Goal: Find specific page/section: Find specific page/section

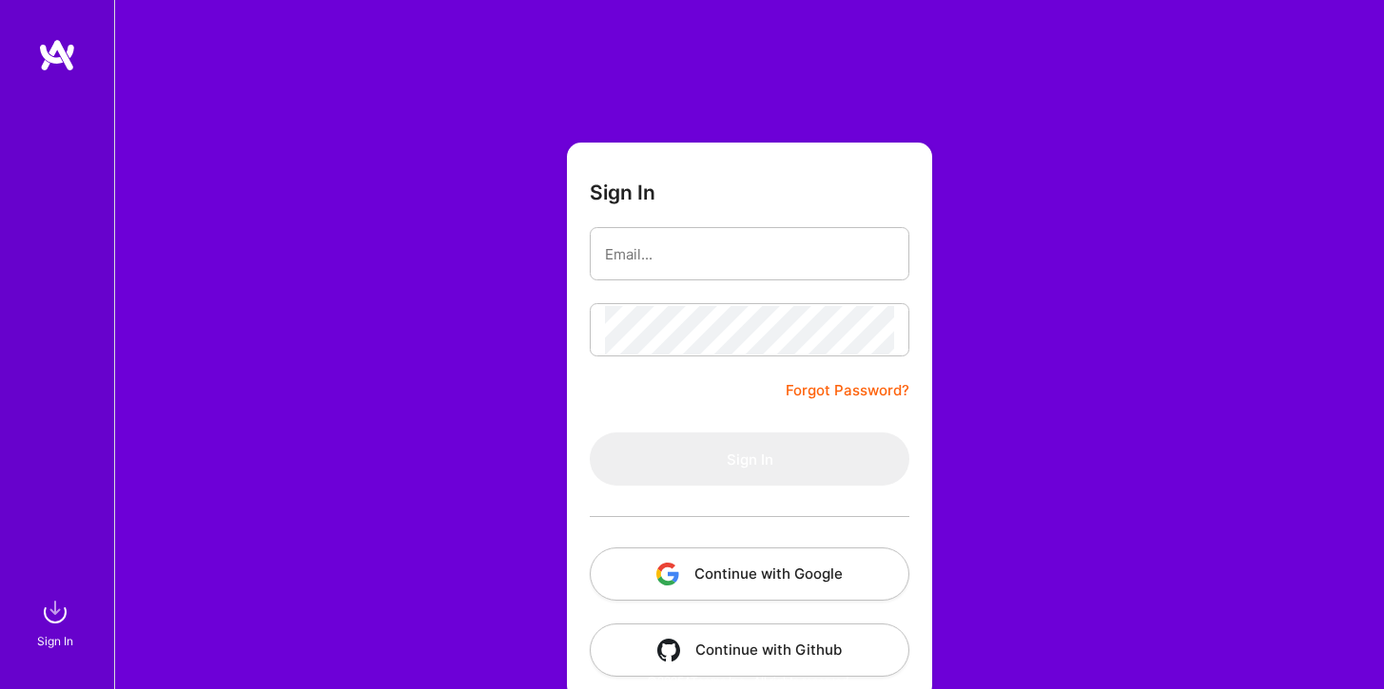
click at [727, 573] on button "Continue with Google" at bounding box center [750, 574] width 320 height 53
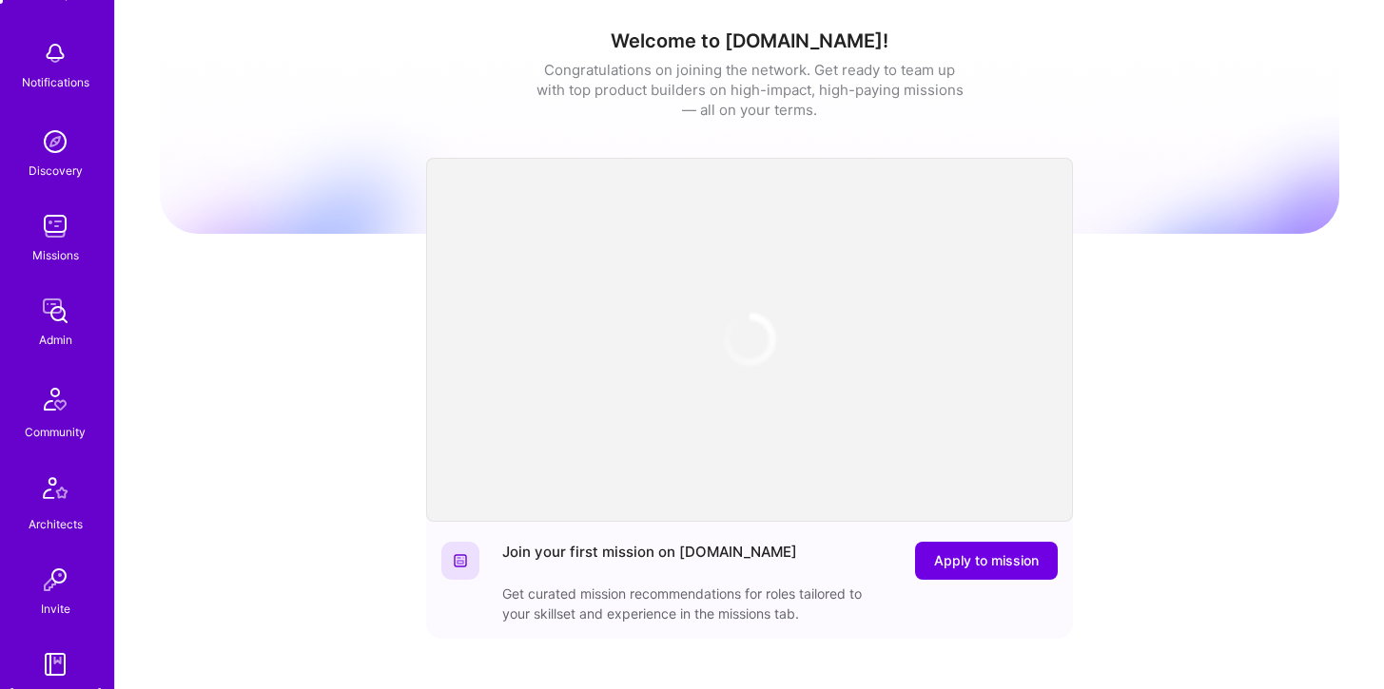
scroll to position [165, 0]
click at [61, 250] on div "Missions" at bounding box center [55, 252] width 47 height 20
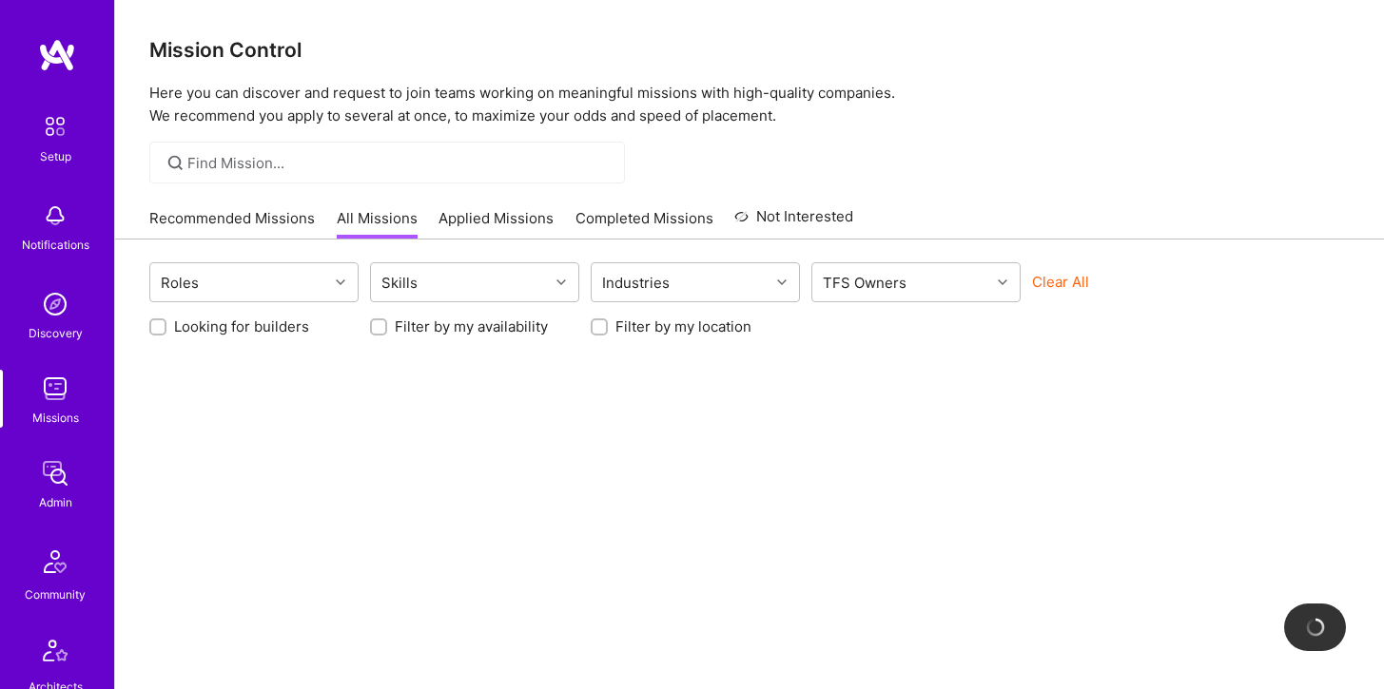
click at [310, 178] on div at bounding box center [386, 163] width 475 height 42
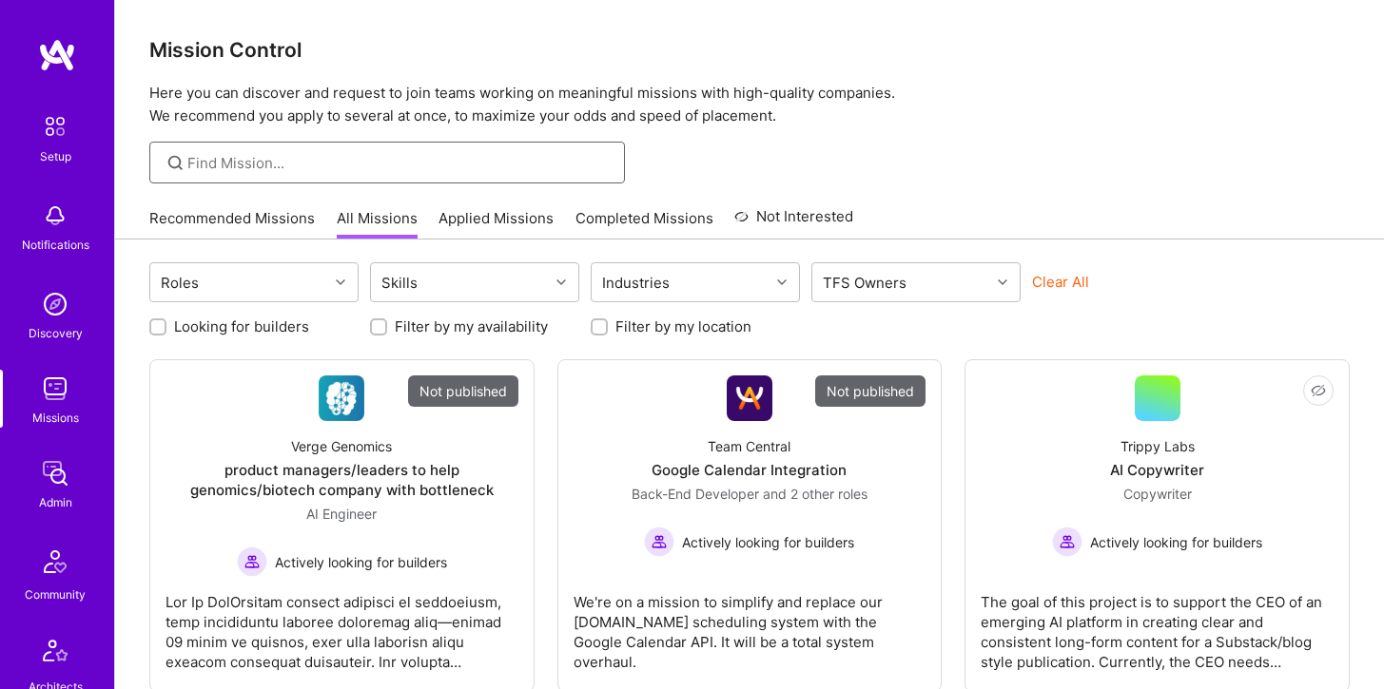
click at [294, 161] on input at bounding box center [398, 163] width 423 height 20
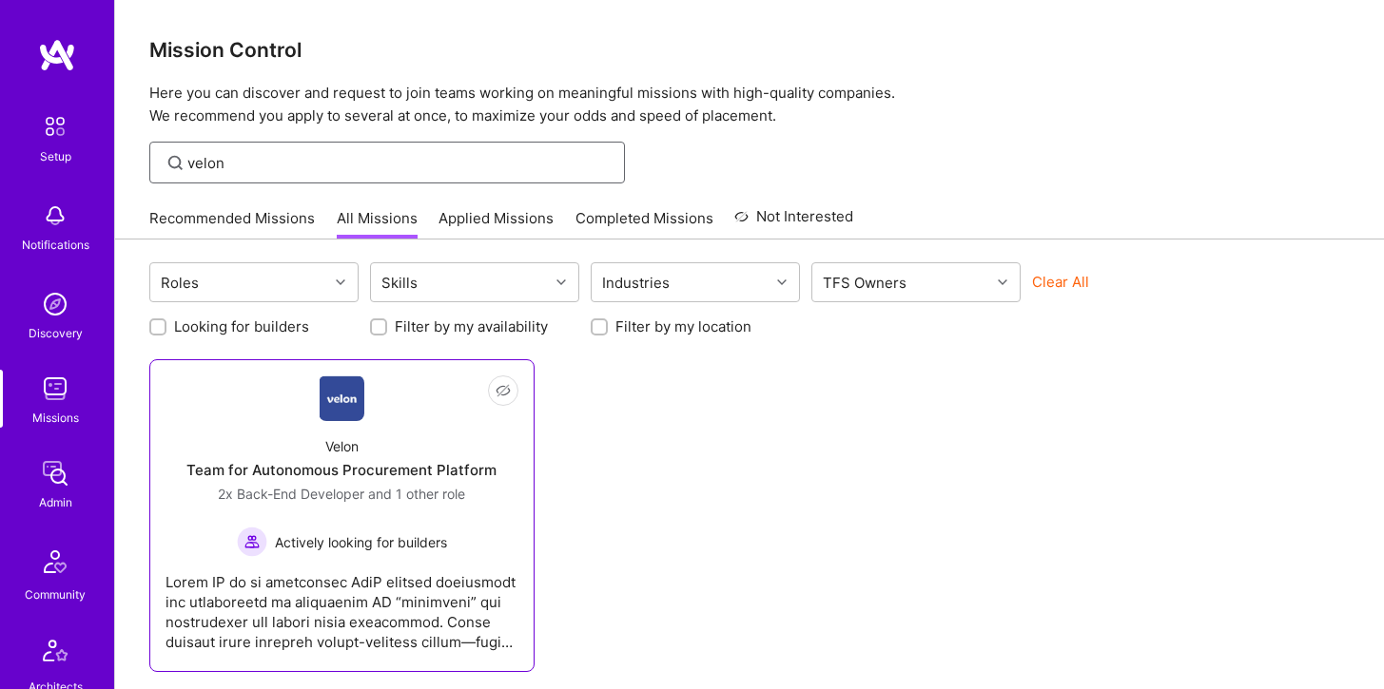
type input "velon"
click at [359, 443] on div "Velon Team for Autonomous Procurement Platform 2x Back-End Developer and 1 othe…" at bounding box center [341, 489] width 353 height 136
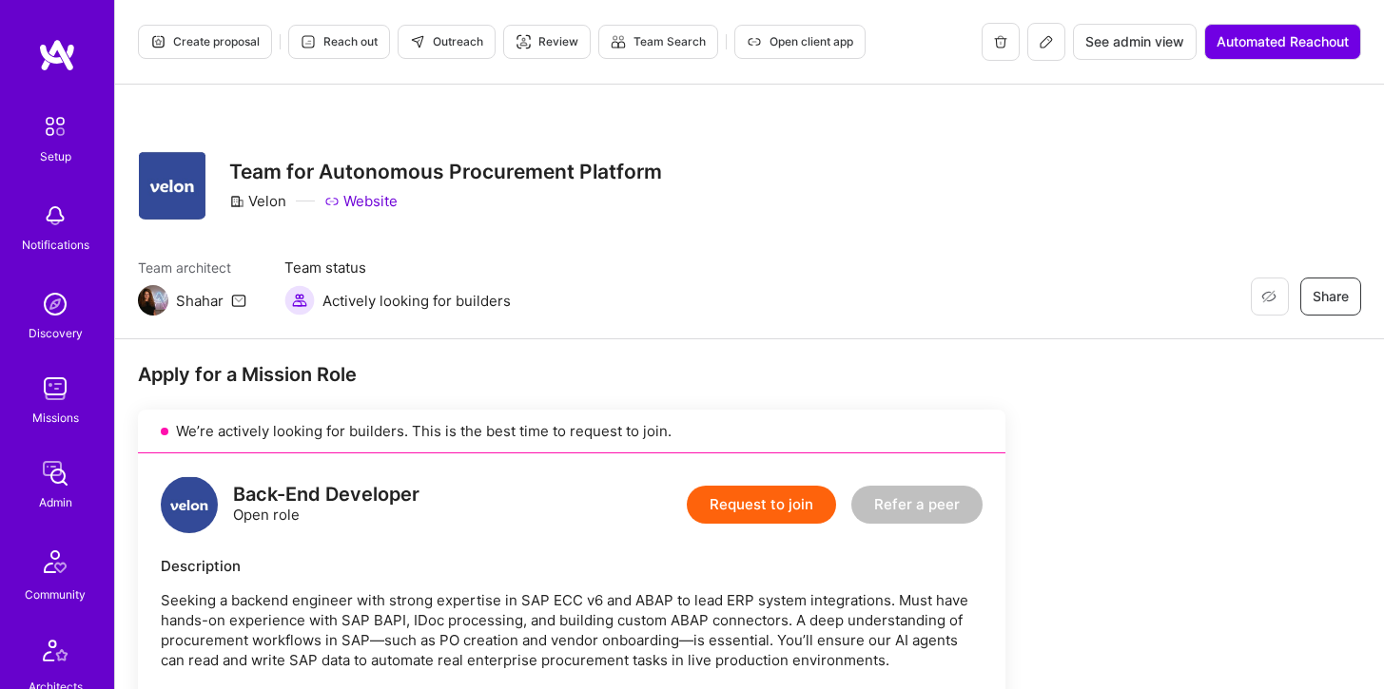
click at [1047, 38] on icon at bounding box center [1045, 41] width 11 height 11
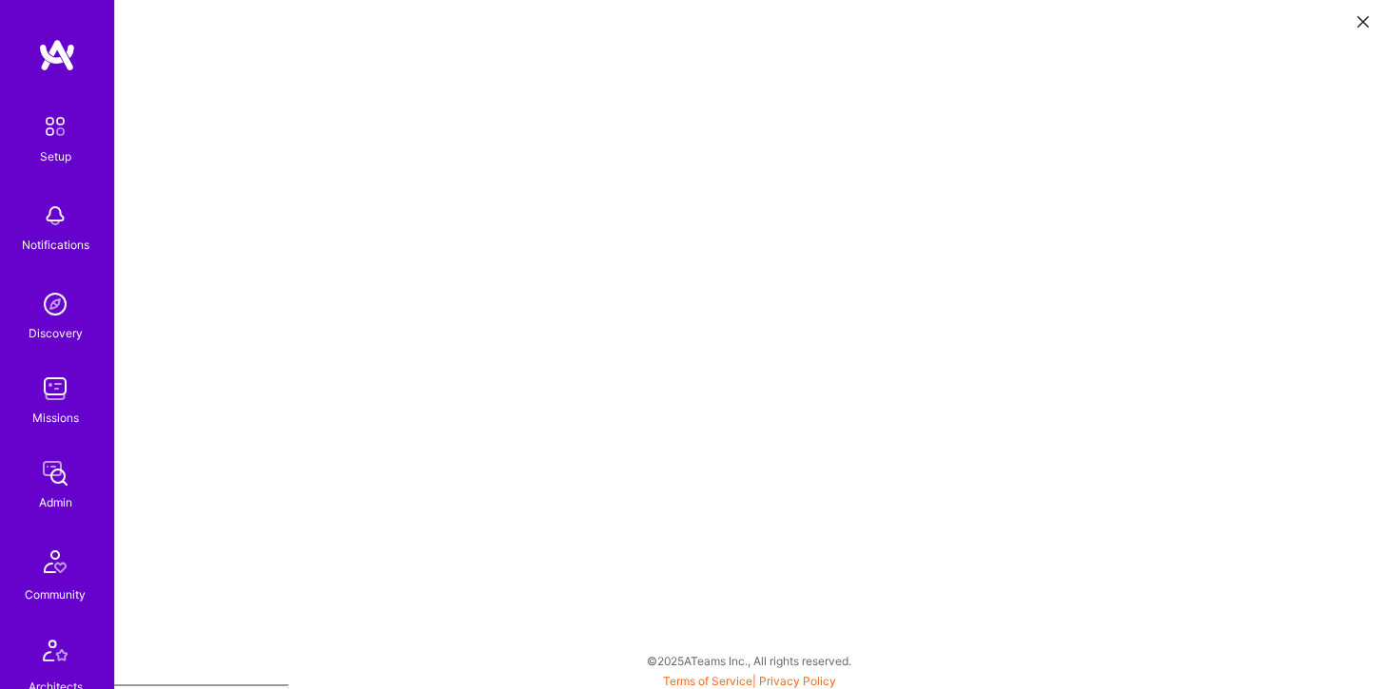
scroll to position [5, 0]
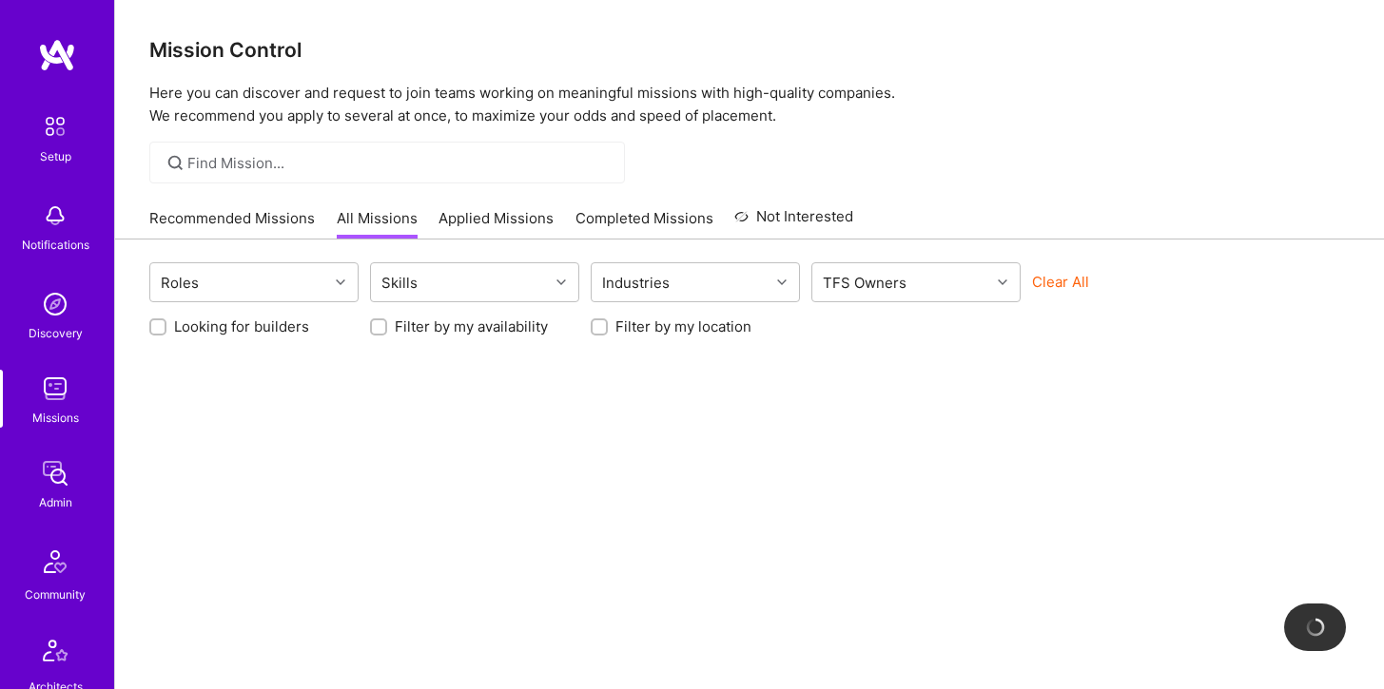
click at [56, 390] on img at bounding box center [55, 389] width 38 height 38
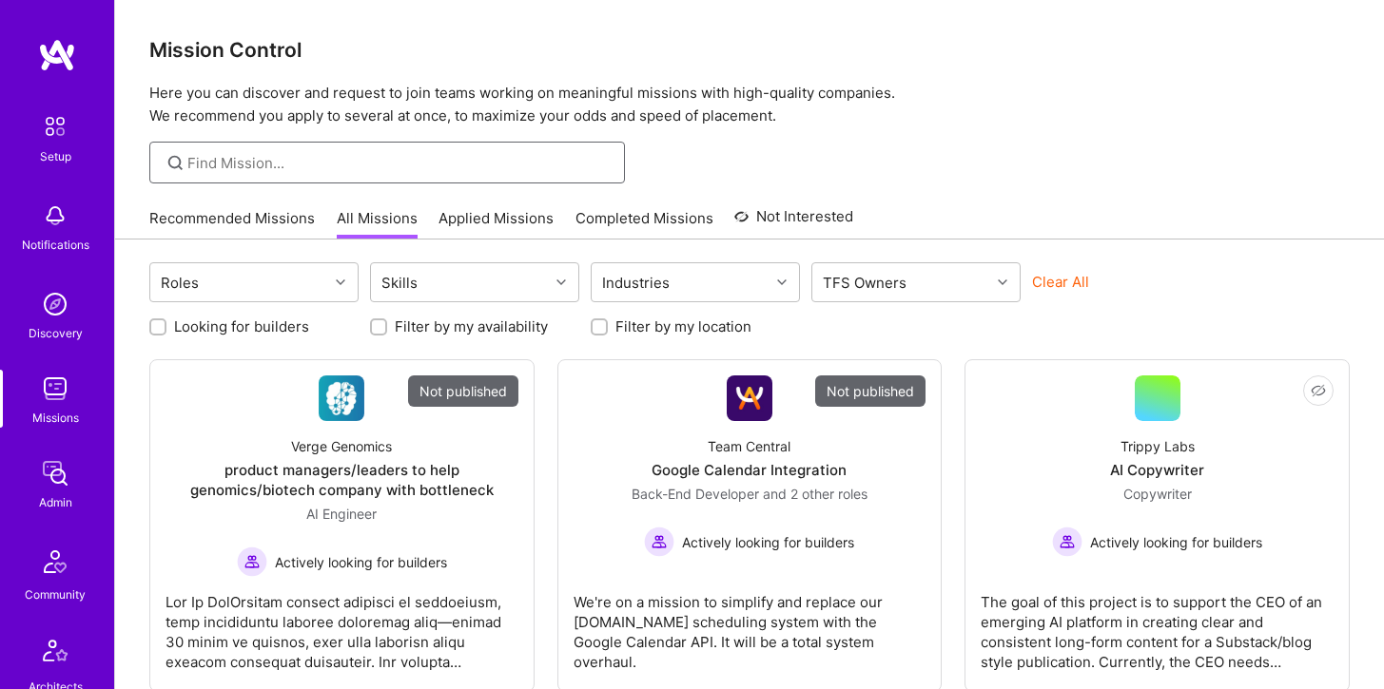
click at [367, 161] on input at bounding box center [398, 163] width 423 height 20
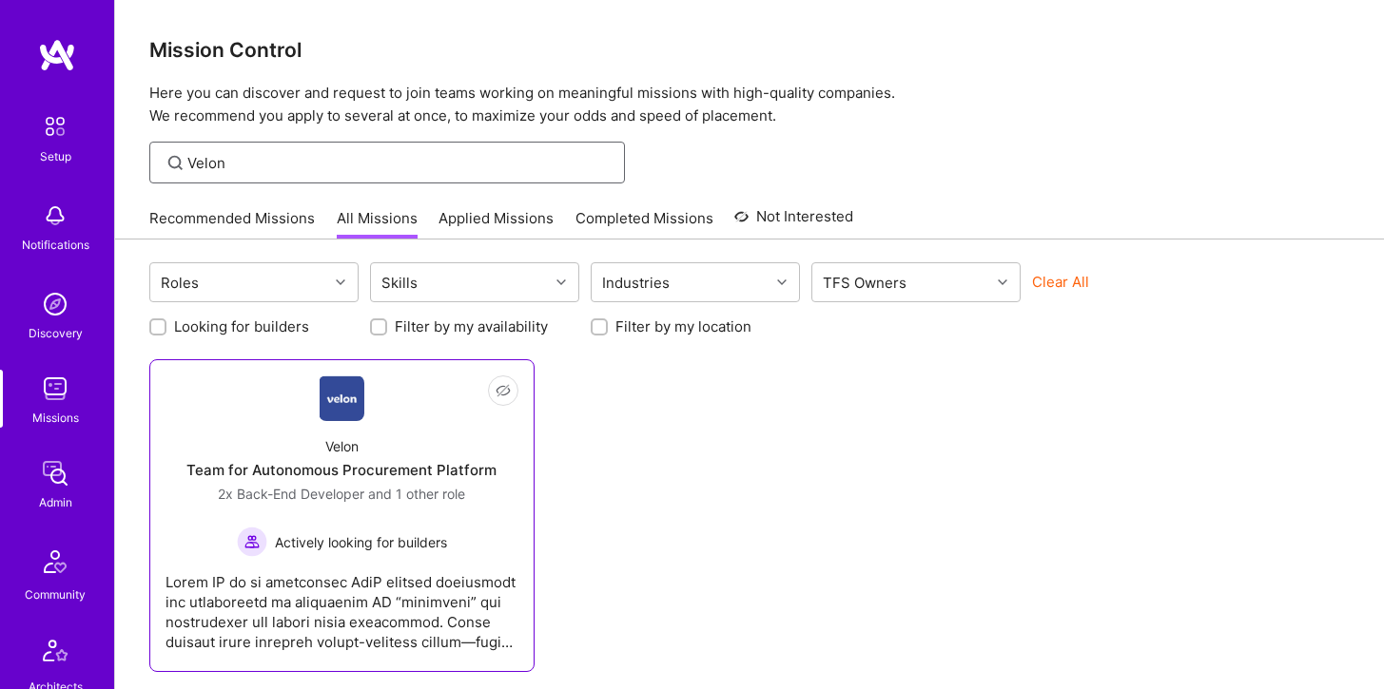
type input "Velon"
click at [331, 415] on img at bounding box center [342, 399] width 45 height 46
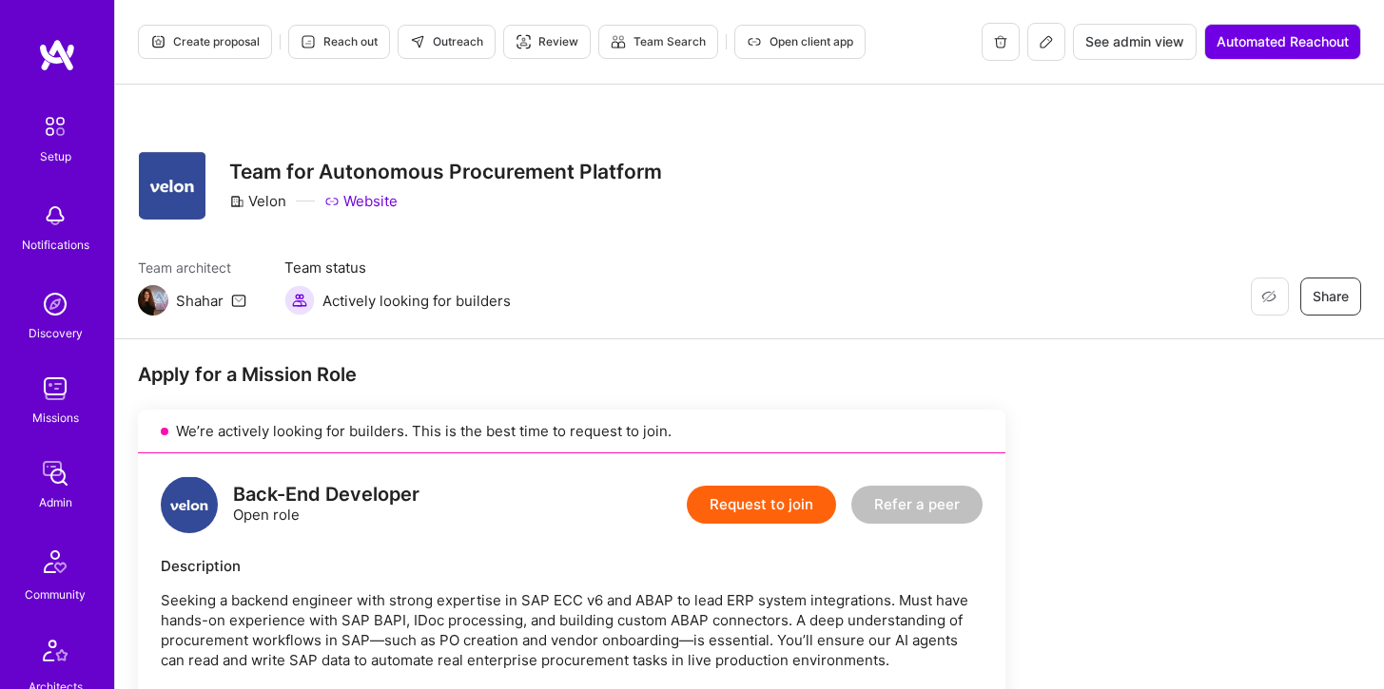
click at [1037, 53] on button at bounding box center [1046, 42] width 38 height 38
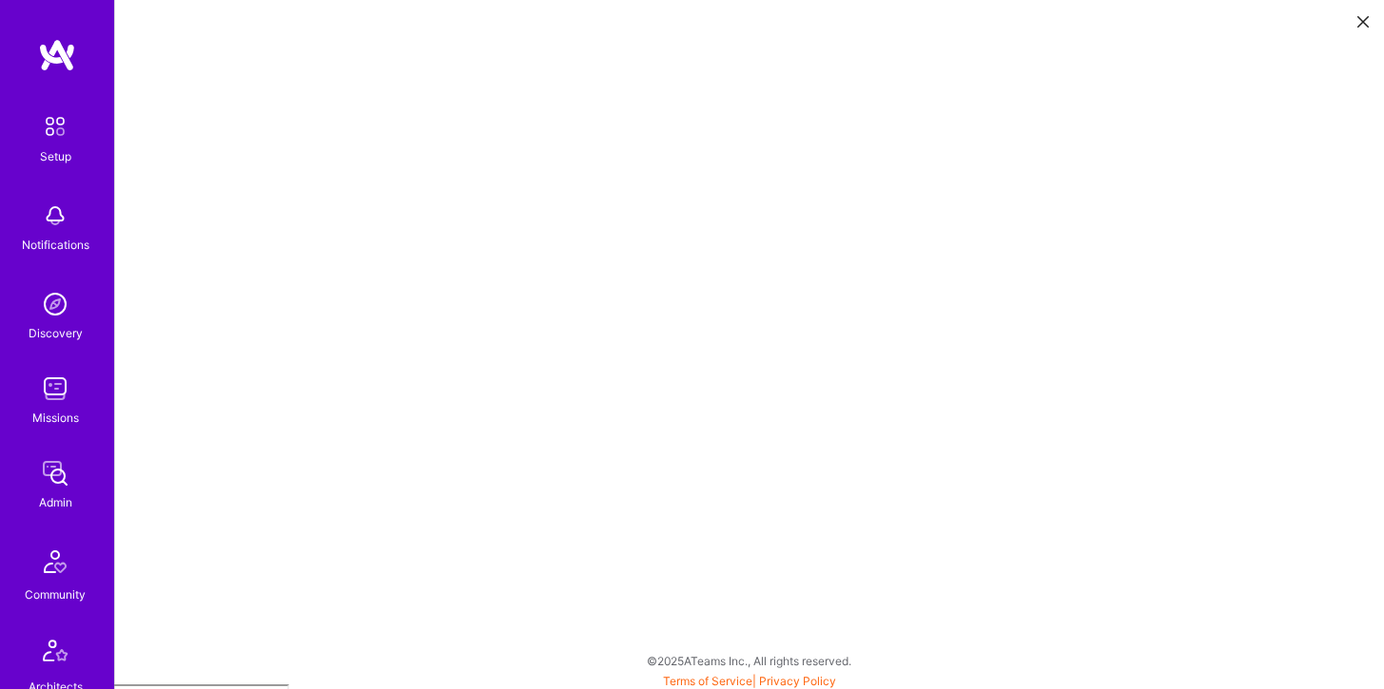
scroll to position [5, 0]
